Goal: Information Seeking & Learning: Learn about a topic

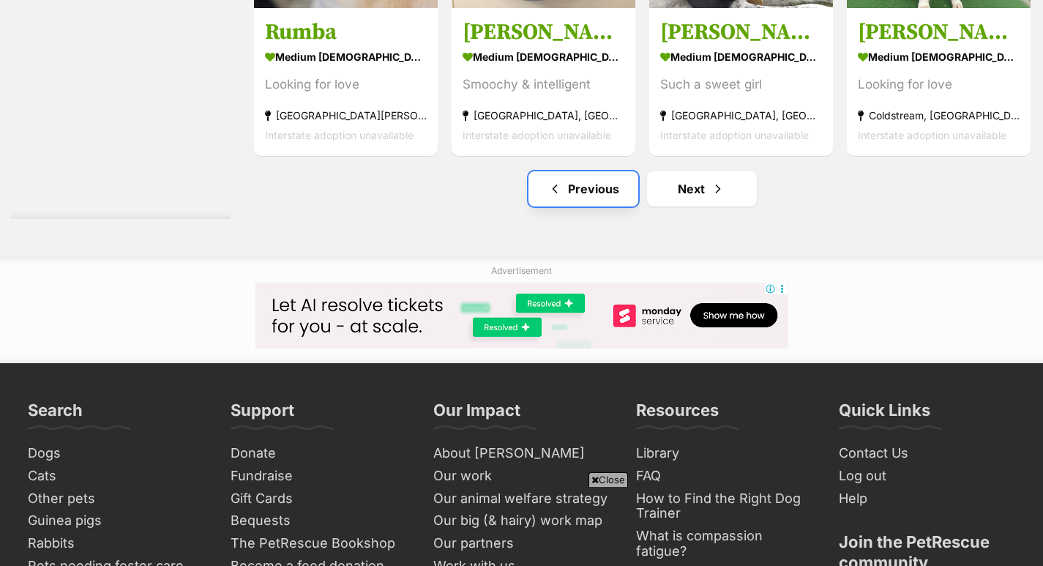
click at [561, 192] on span "Previous page" at bounding box center [554, 189] width 15 height 18
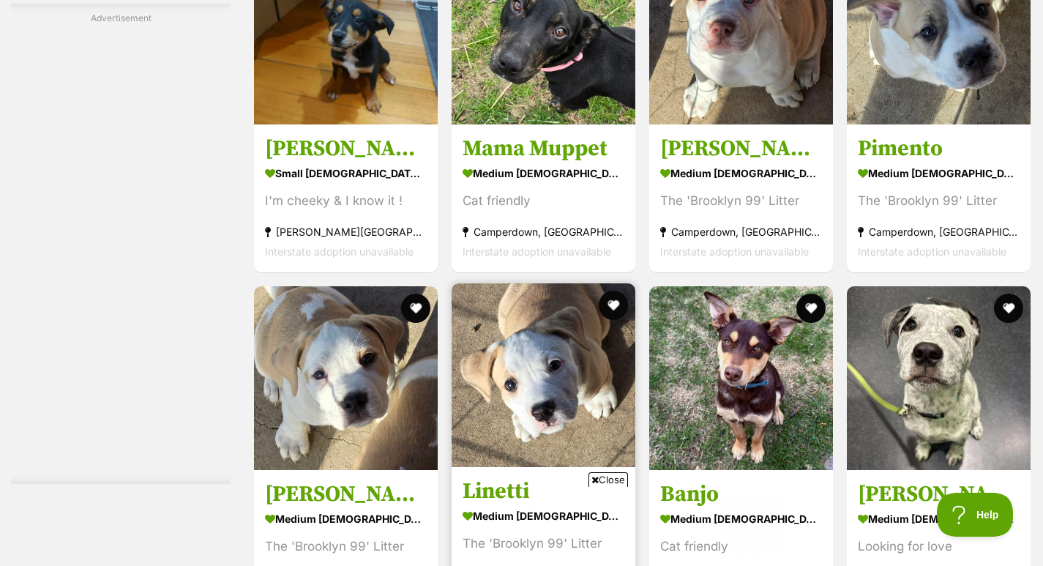
scroll to position [7155, 0]
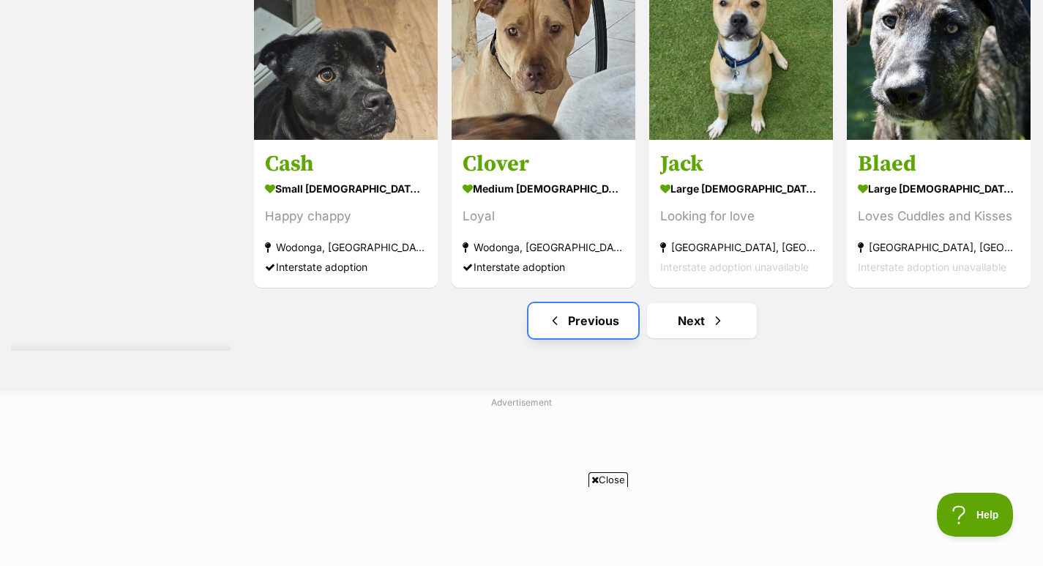
click at [563, 318] on link "Previous" at bounding box center [583, 320] width 110 height 35
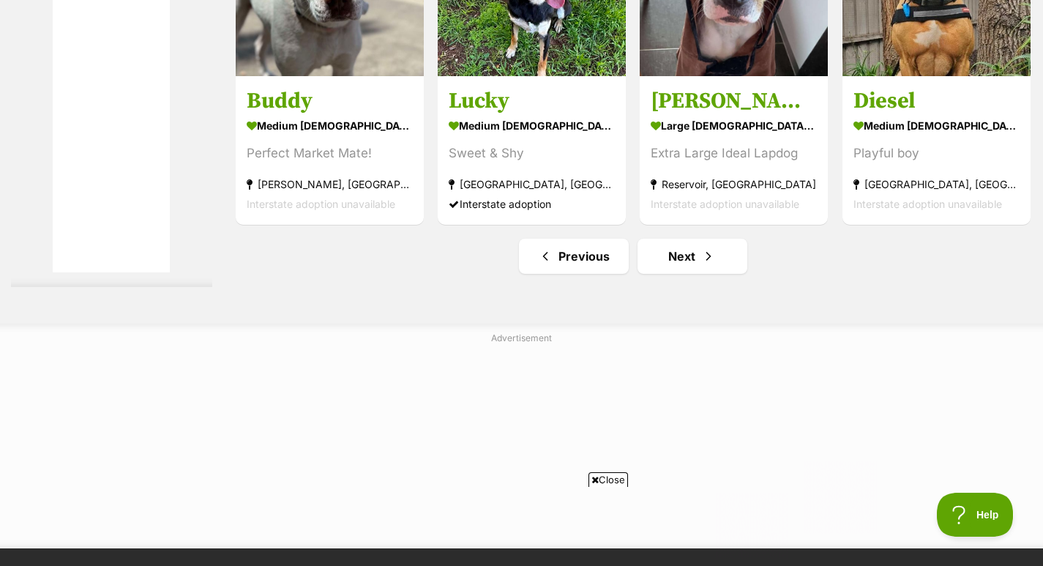
scroll to position [7533, 0]
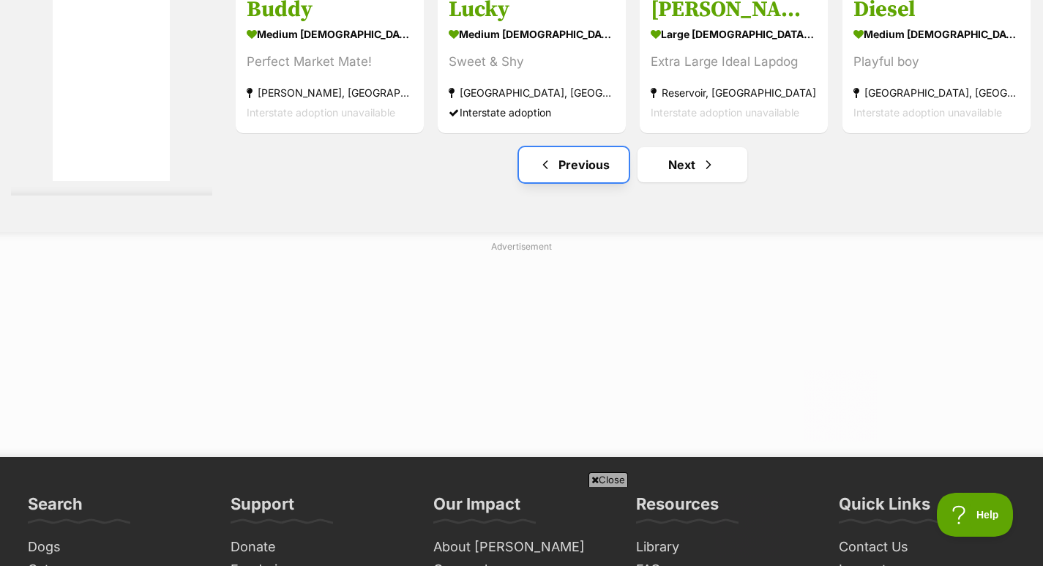
click at [548, 170] on span "Previous page" at bounding box center [545, 165] width 15 height 18
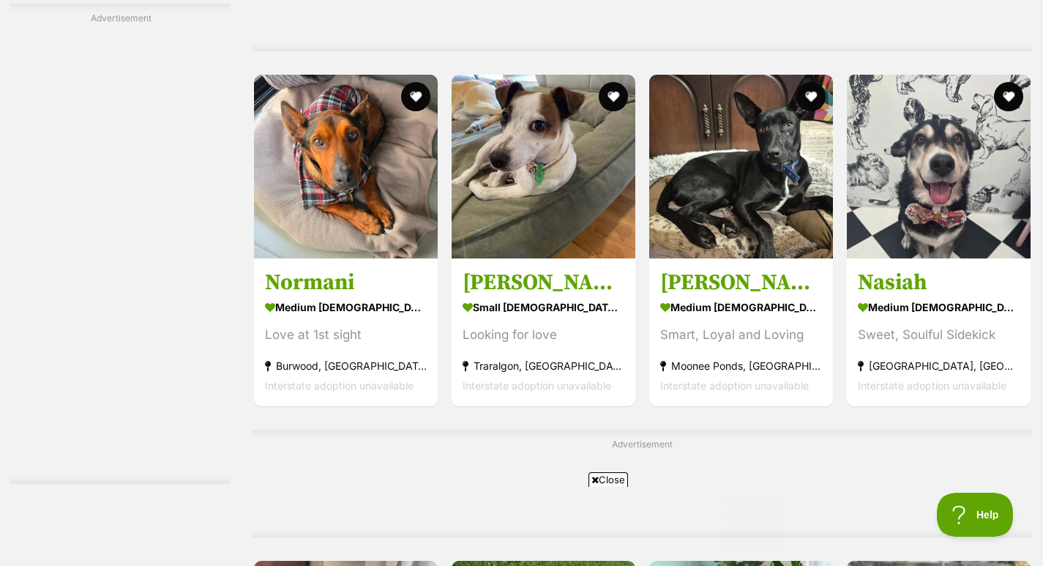
scroll to position [7314, 0]
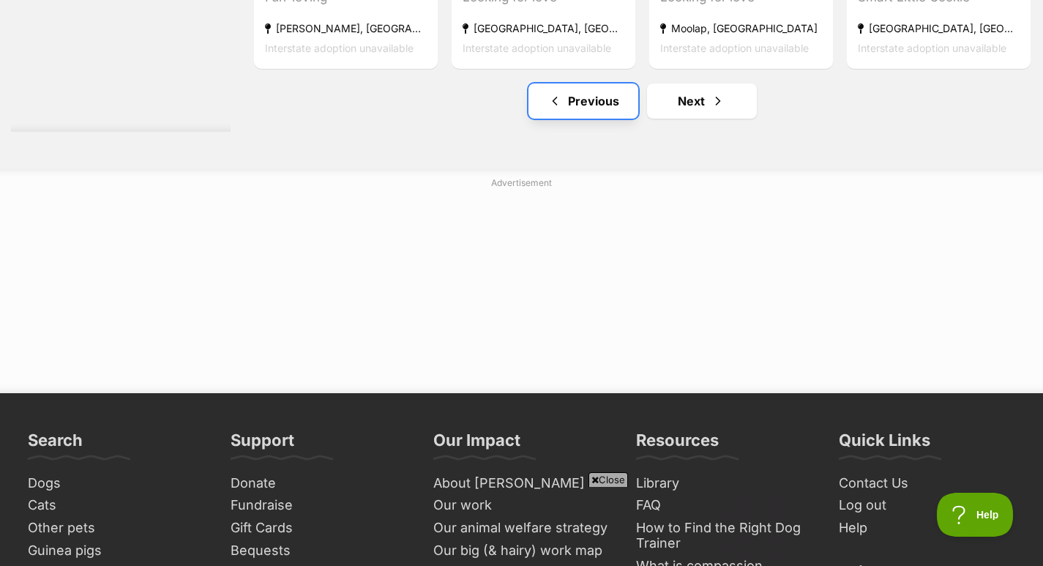
click at [559, 97] on span "Previous page" at bounding box center [554, 101] width 15 height 18
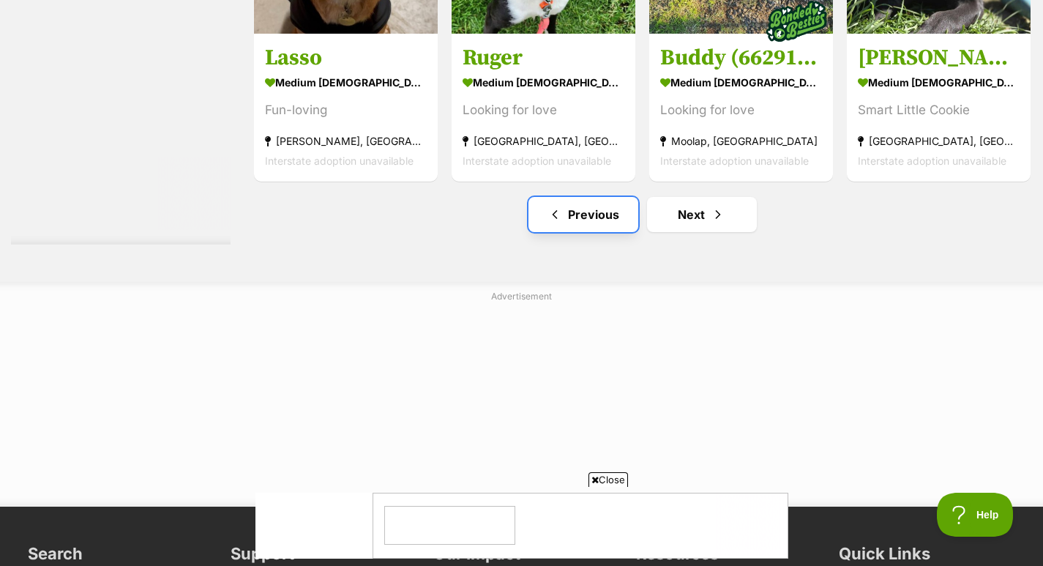
scroll to position [0, 0]
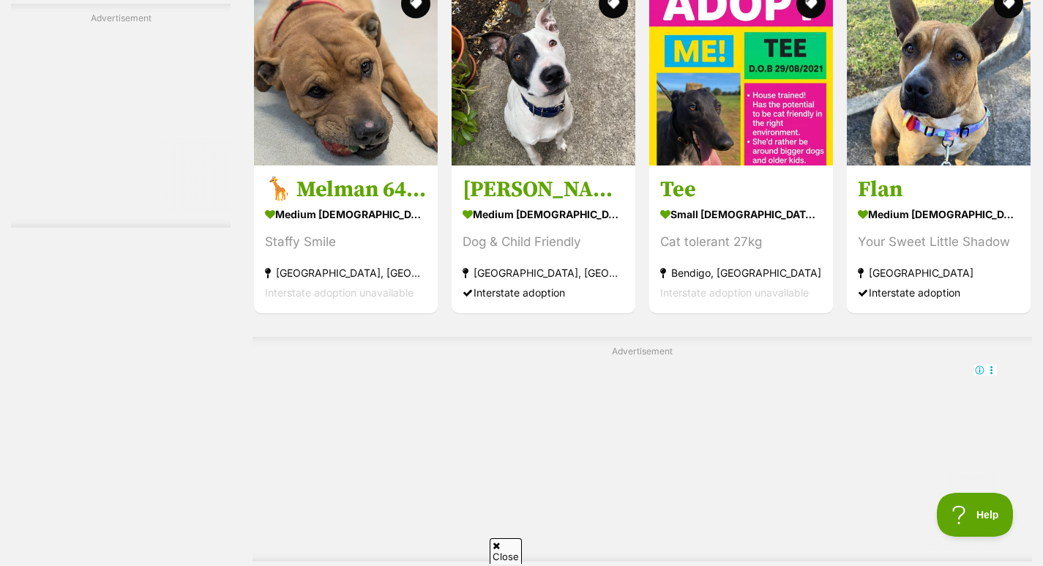
scroll to position [6352, 0]
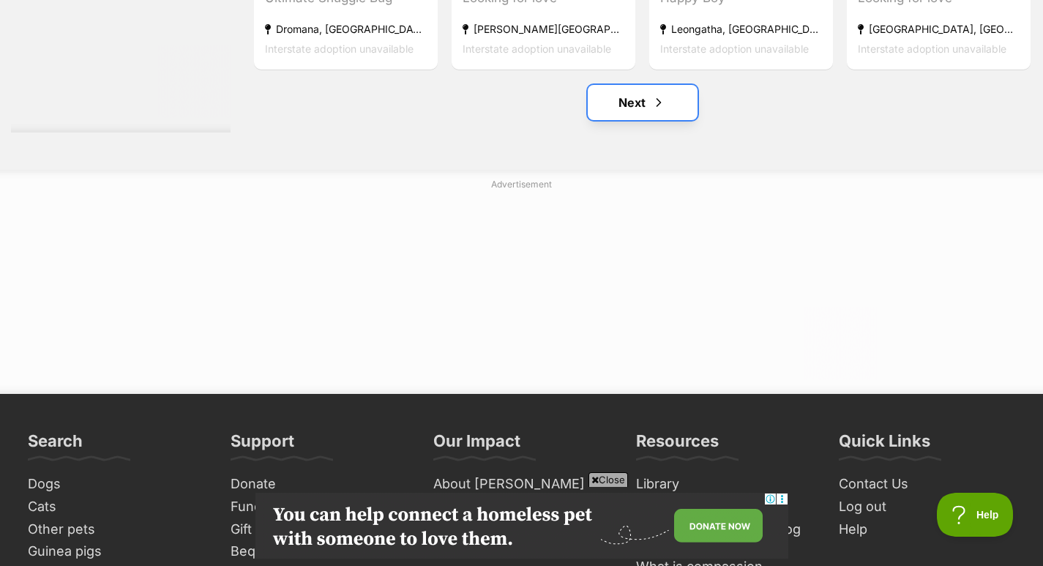
click at [650, 101] on link "Next" at bounding box center [642, 102] width 110 height 35
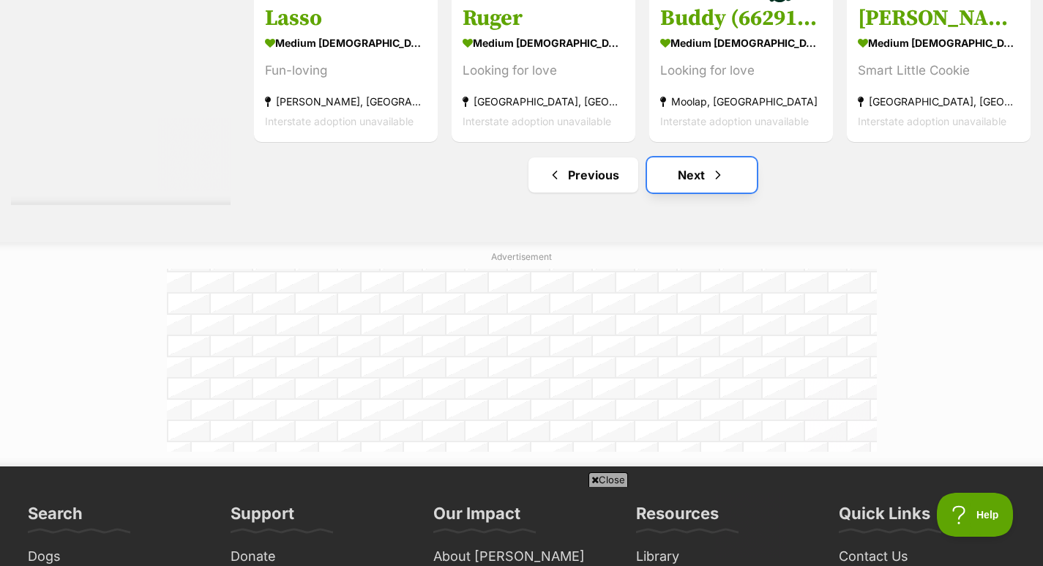
click at [700, 176] on link "Next" at bounding box center [702, 174] width 110 height 35
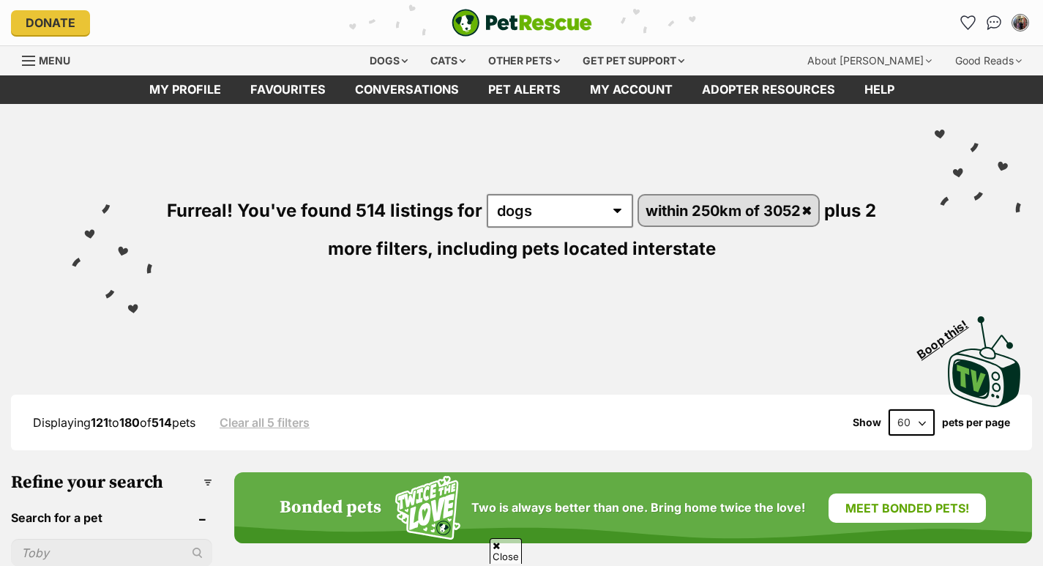
scroll to position [429, 0]
